Goal: Find specific page/section: Find specific page/section

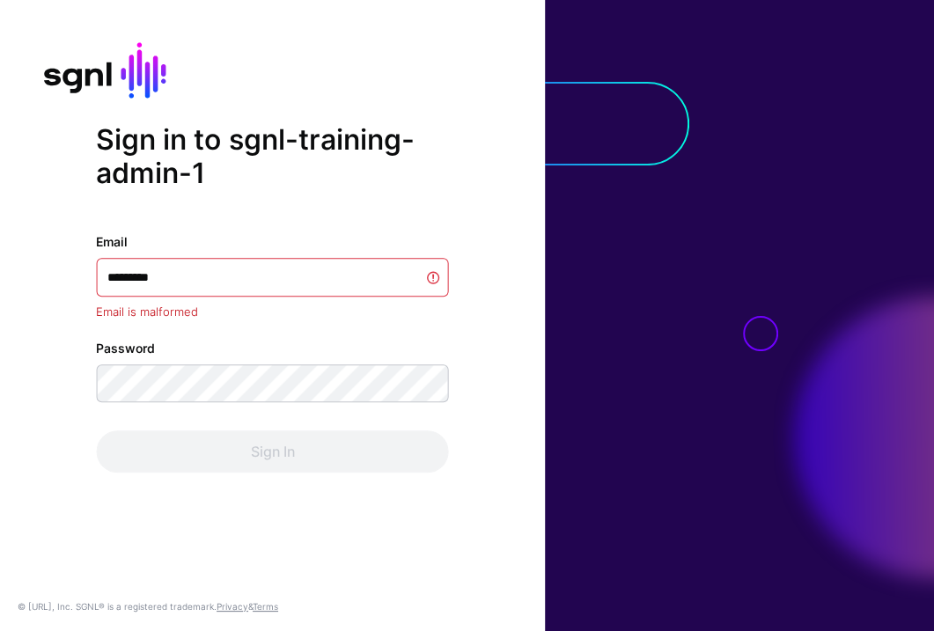
type input "**********"
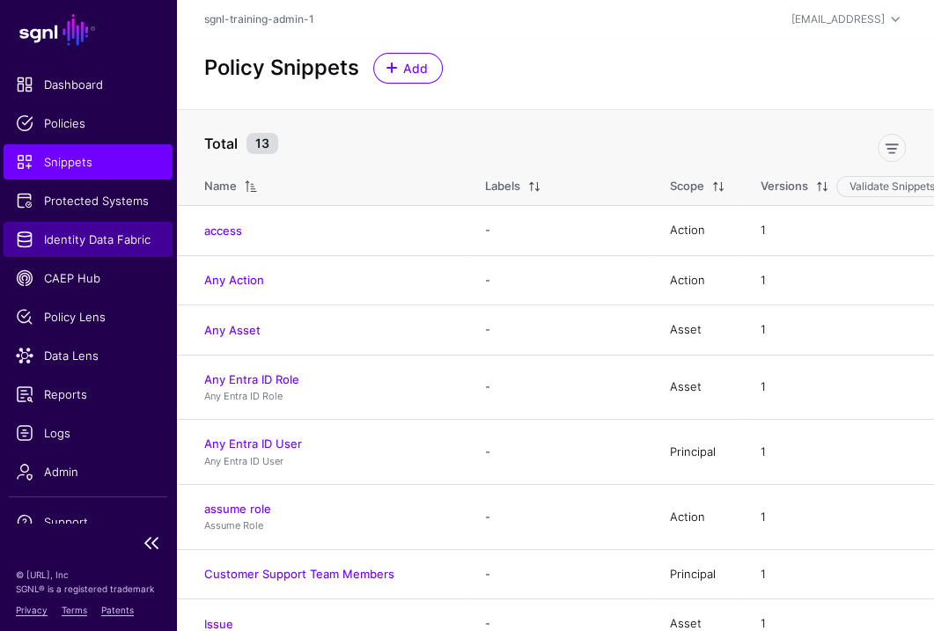
click at [102, 246] on span "Identity Data Fabric" at bounding box center [88, 240] width 144 height 18
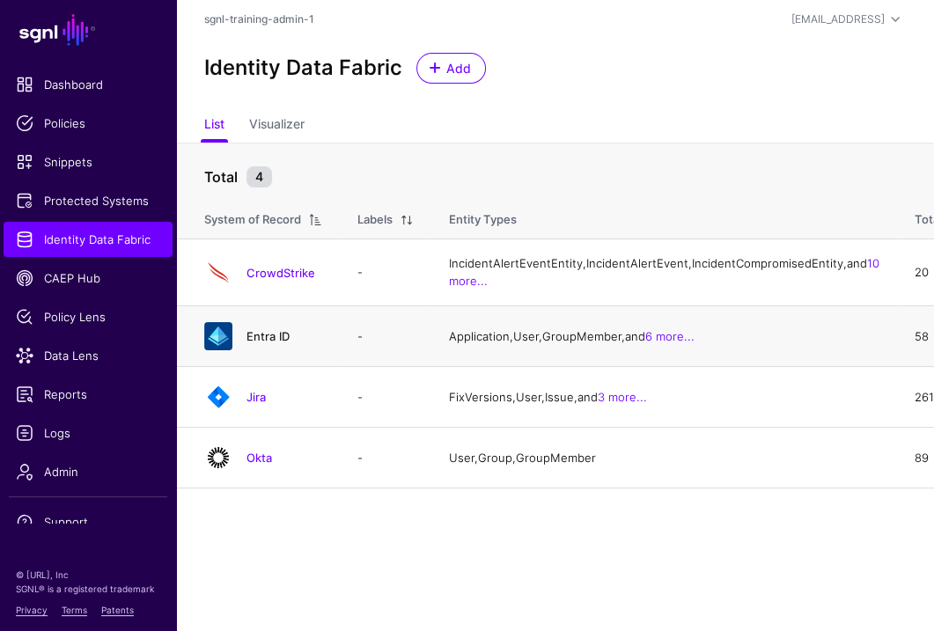
click at [268, 343] on link "Entra ID" at bounding box center [267, 336] width 43 height 14
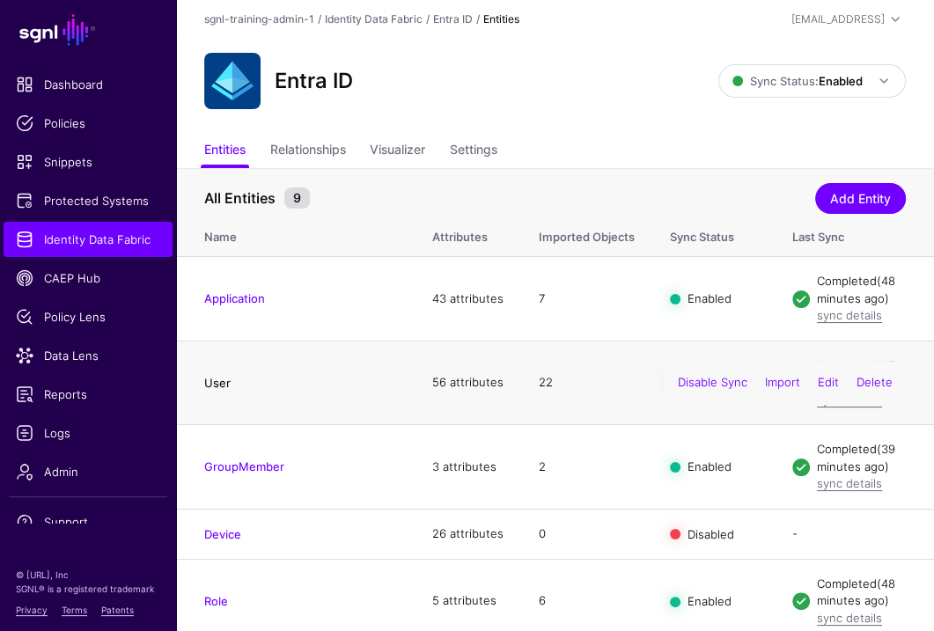
click at [216, 390] on link "User" at bounding box center [217, 383] width 26 height 14
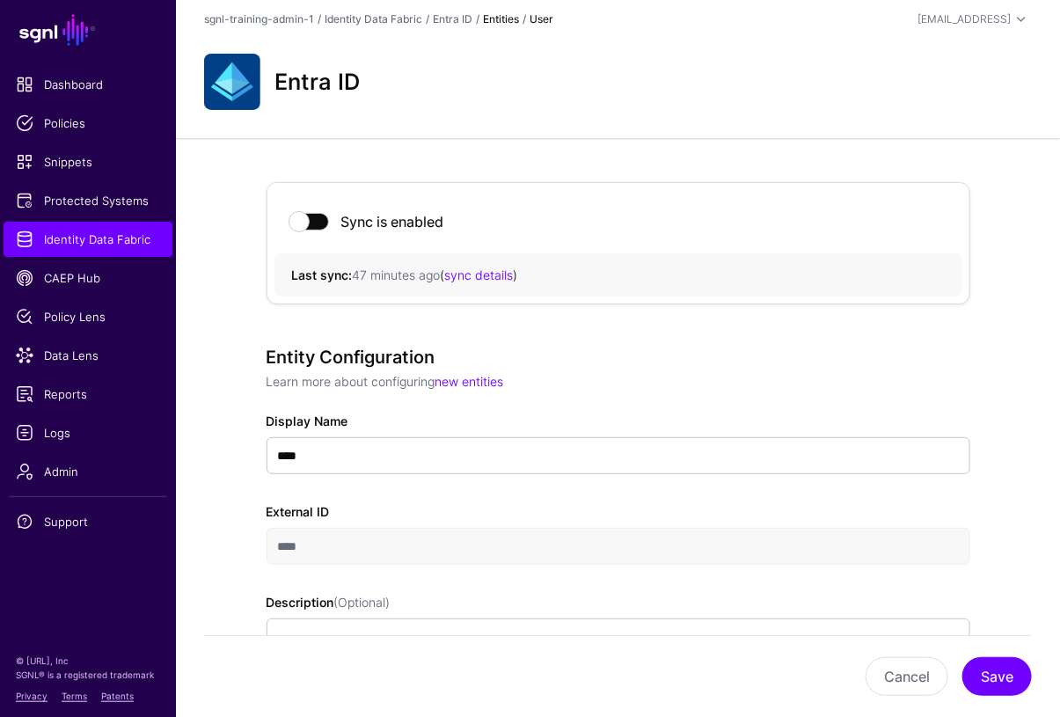
scroll to position [563, 0]
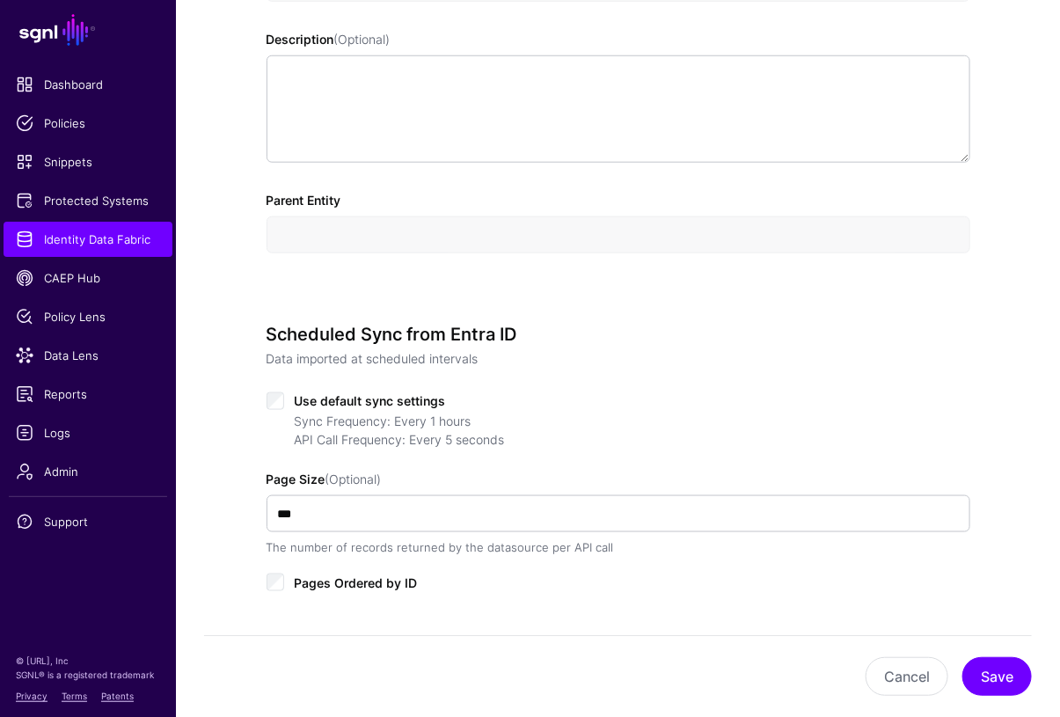
click at [282, 416] on div "Sync Frequency: Every 1 hours API Call Frequency: Every 5 seconds" at bounding box center [619, 430] width 704 height 37
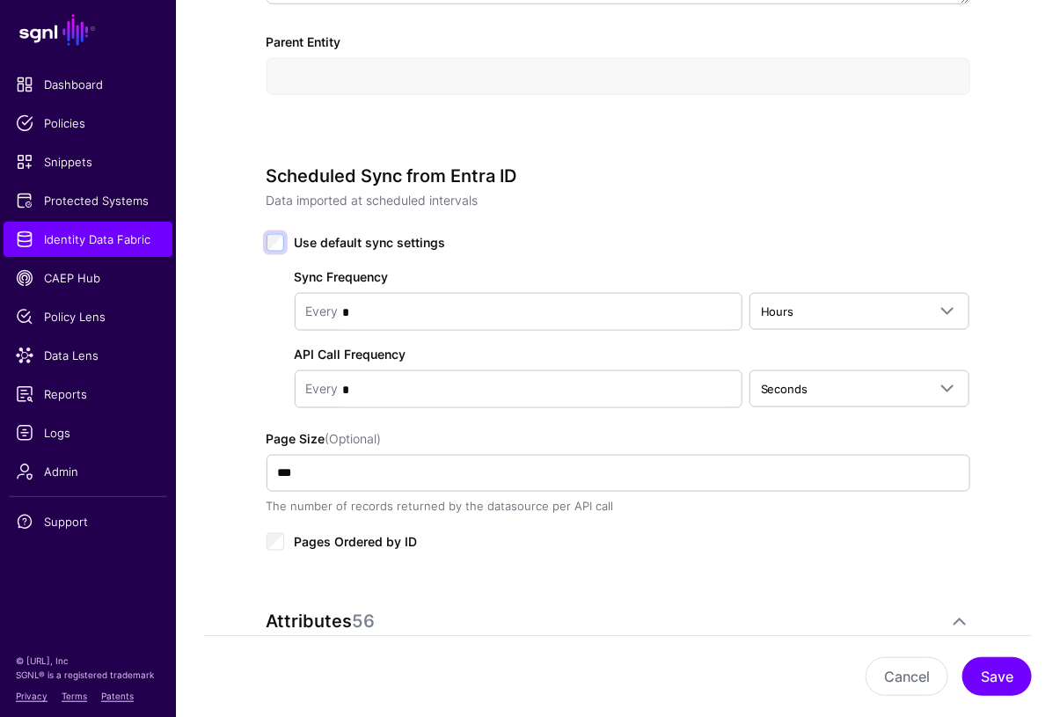
scroll to position [711, 0]
